Goal: Transaction & Acquisition: Purchase product/service

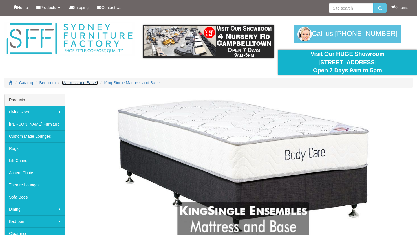
click at [88, 84] on span "Mattress and Bases" at bounding box center [80, 83] width 36 height 5
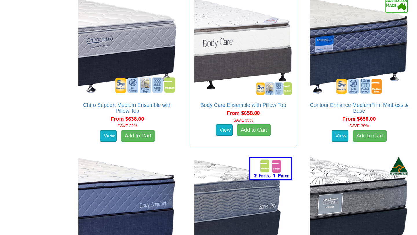
scroll to position [537, 0]
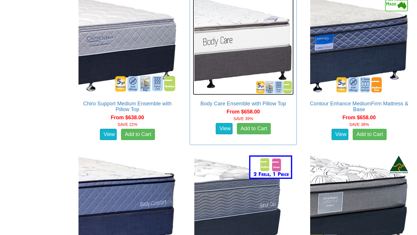
click at [246, 62] on img at bounding box center [243, 44] width 101 height 101
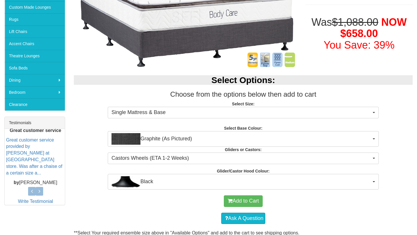
scroll to position [130, 0]
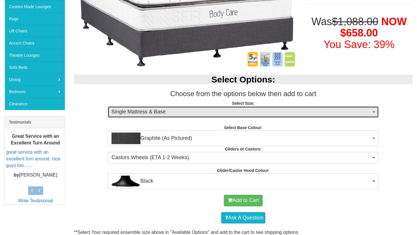
click at [269, 109] on span "Single Mattress & Base" at bounding box center [242, 112] width 260 height 8
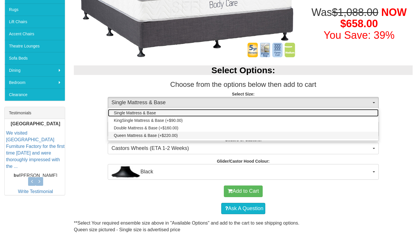
scroll to position [144, 0]
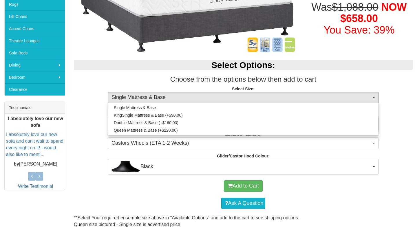
click at [84, 87] on p "Select Size: Single Mattress & Base Single Mattress & Base KingSingle Mattress …" at bounding box center [243, 94] width 339 height 16
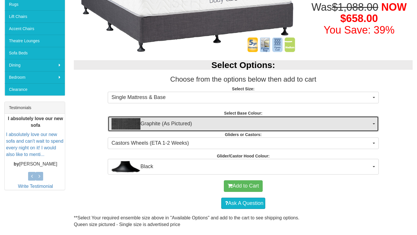
click at [194, 124] on span "Graphite (As Pictured)" at bounding box center [242, 124] width 260 height 12
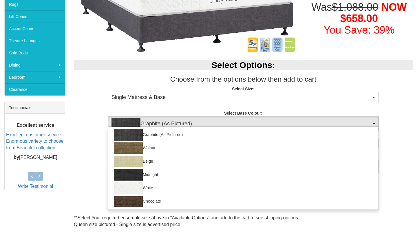
click at [76, 92] on p "Select Size: Single Mattress & Base Single Mattress & Base KingSingle Mattress …" at bounding box center [243, 94] width 339 height 16
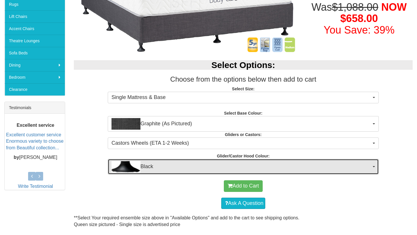
click at [178, 168] on span "Black" at bounding box center [242, 167] width 260 height 12
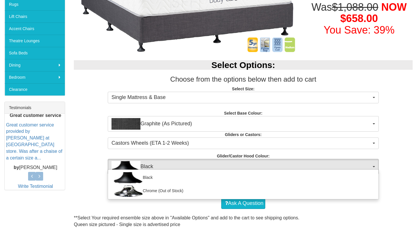
click at [90, 88] on p "Select Size: Single Mattress & Base Single Mattress & Base KingSingle Mattress …" at bounding box center [243, 94] width 339 height 16
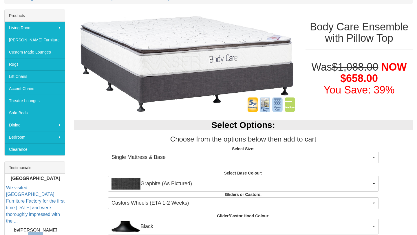
scroll to position [90, 0]
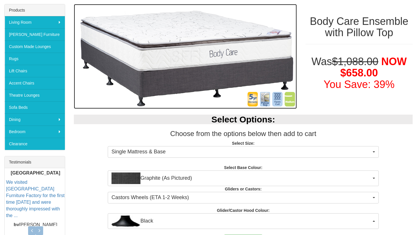
click at [212, 54] on img at bounding box center [185, 56] width 223 height 105
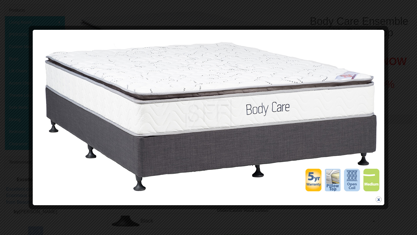
click at [381, 199] on button "close" at bounding box center [378, 199] width 7 height 7
